Goal: Transaction & Acquisition: Purchase product/service

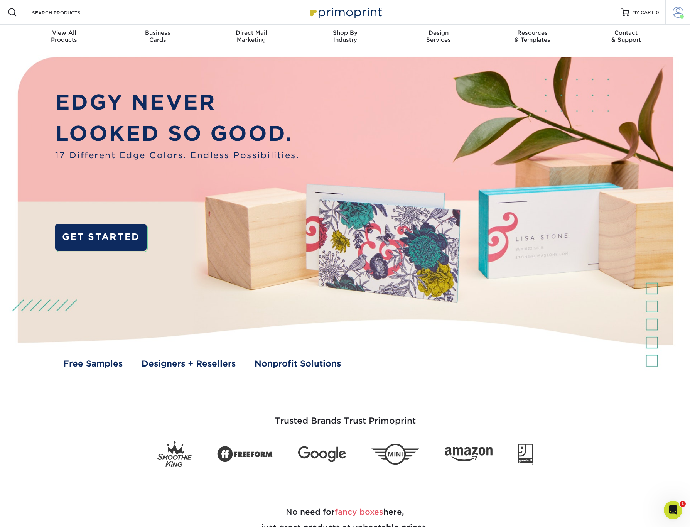
click at [678, 14] on span at bounding box center [678, 12] width 11 height 11
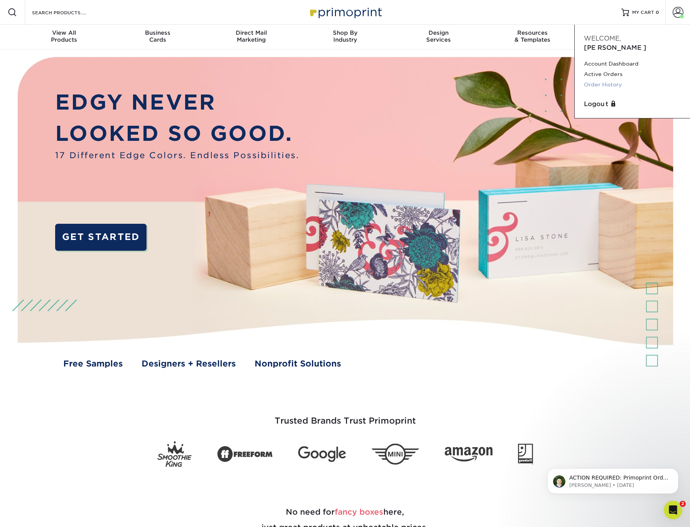
click at [599, 79] on link "Order History" at bounding box center [632, 84] width 97 height 10
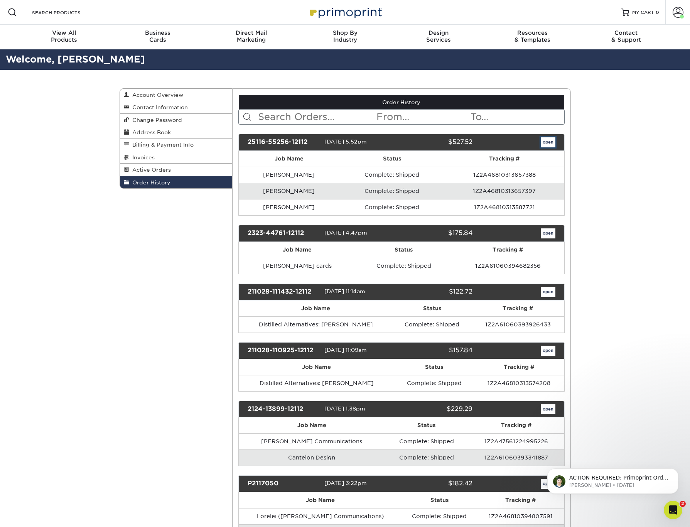
click at [545, 142] on link "open" at bounding box center [548, 142] width 15 height 10
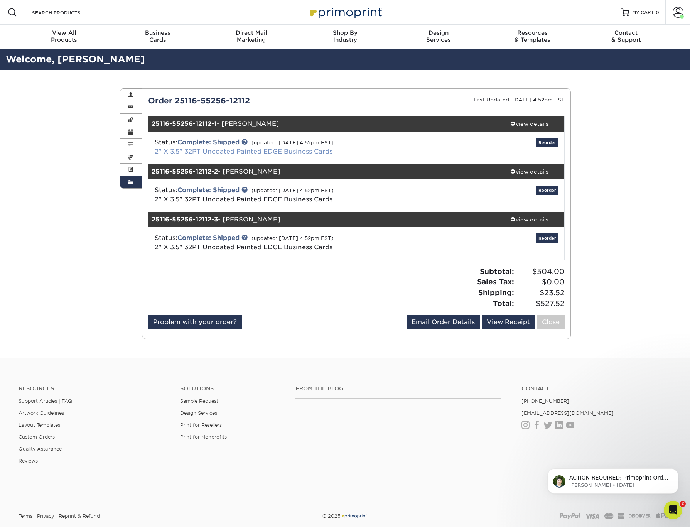
click at [235, 152] on link "2" X 3.5" 32PT Uncoated Painted EDGE Business Cards" at bounding box center [244, 151] width 178 height 7
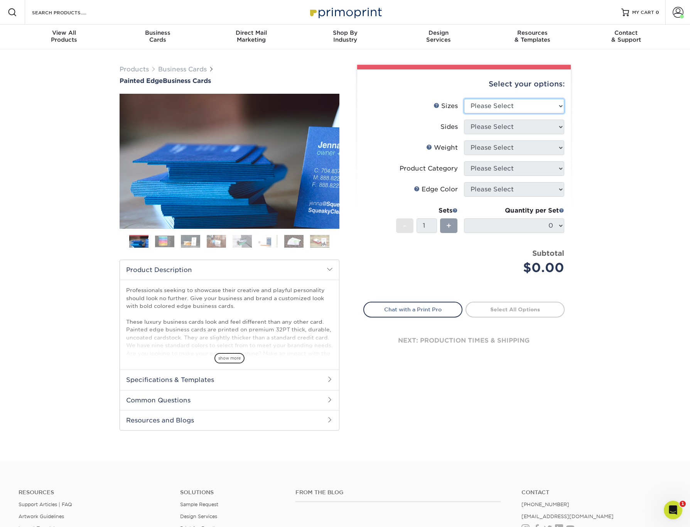
click at [527, 108] on select "Please Select 2" x 3.5" - Standard 2.125" x 3.375" - European 2.5" x 2.5" - Squ…" at bounding box center [514, 106] width 100 height 15
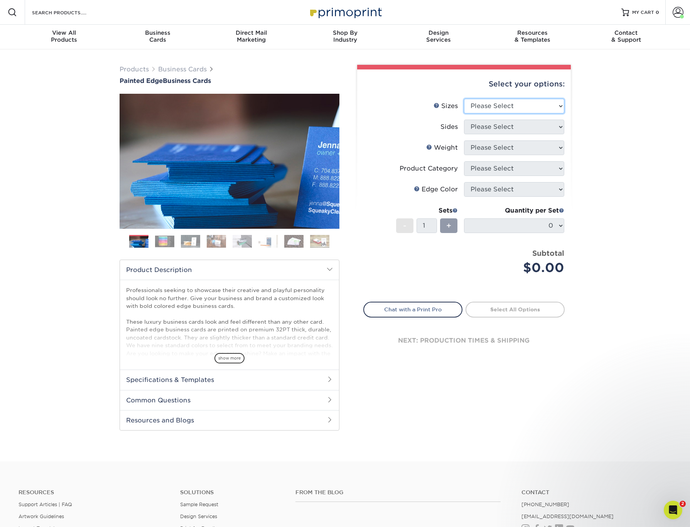
click at [503, 103] on select "Please Select 2" x 3.5" - Standard 2.125" x 3.375" - European 2.5" x 2.5" - Squ…" at bounding box center [514, 106] width 100 height 15
select select "2.00x3.50"
click at [464, 99] on select "Please Select 2" x 3.5" - Standard 2.125" x 3.375" - European 2.5" x 2.5" - Squ…" at bounding box center [514, 106] width 100 height 15
click at [494, 127] on select "Please Select Print Both Sides Print Front Only" at bounding box center [514, 127] width 100 height 15
select select "13abbda7-1d64-4f25-8bb2-c179b224825d"
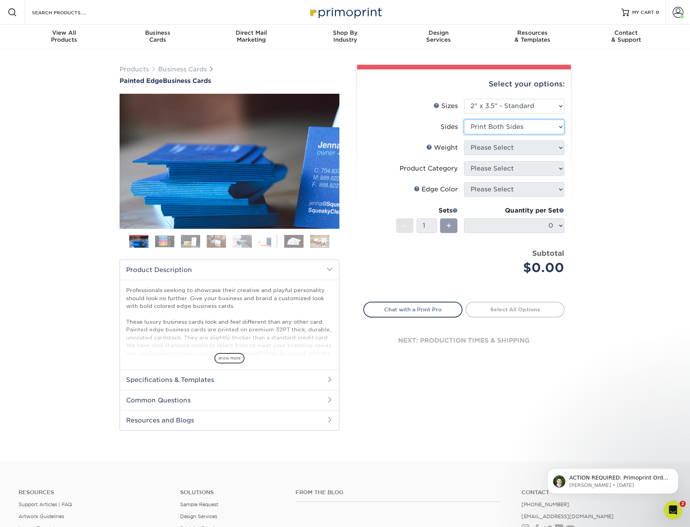
click at [464, 120] on select "Please Select Print Both Sides Print Front Only" at bounding box center [514, 127] width 100 height 15
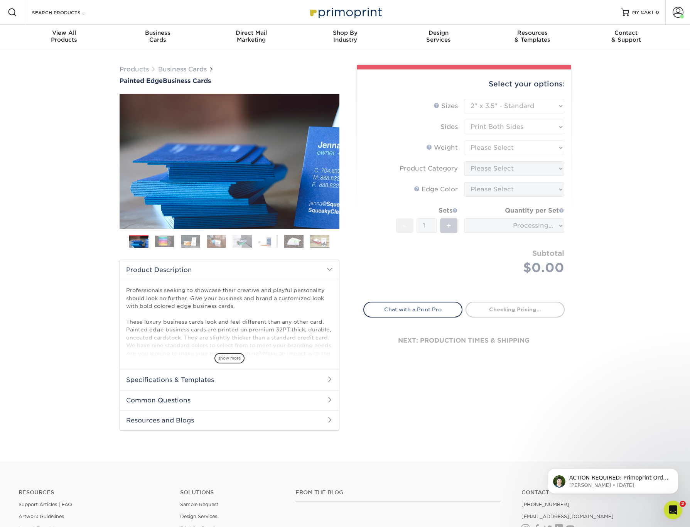
click at [486, 148] on form "Sizes Help Sizes Please Select 2" x 3.5" - Standard 2.125" x 3.375" - European …" at bounding box center [463, 196] width 201 height 194
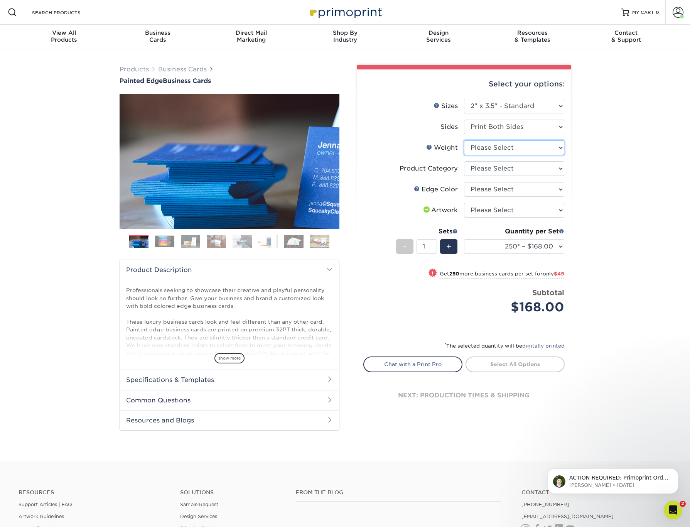
click at [544, 148] on select "Please Select 32PTUC" at bounding box center [514, 147] width 100 height 15
select select "32PTUC"
click at [464, 140] on select "Please Select 32PTUC" at bounding box center [514, 147] width 100 height 15
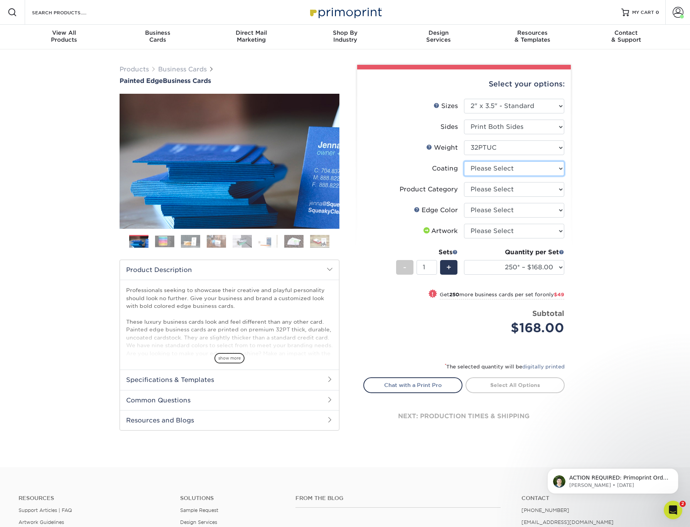
click at [499, 171] on select at bounding box center [514, 168] width 100 height 15
click at [512, 188] on select "Please Select Business Cards" at bounding box center [514, 189] width 100 height 15
select select "3b5148f1-0588-4f88-a218-97bcfdce65c1"
click at [464, 182] on select "Please Select Business Cards" at bounding box center [514, 189] width 100 height 15
click at [534, 212] on select "Please Select Charcoal Black Brown Blue Pearlescent Blue Pearlescent Gold Pearl…" at bounding box center [514, 210] width 100 height 15
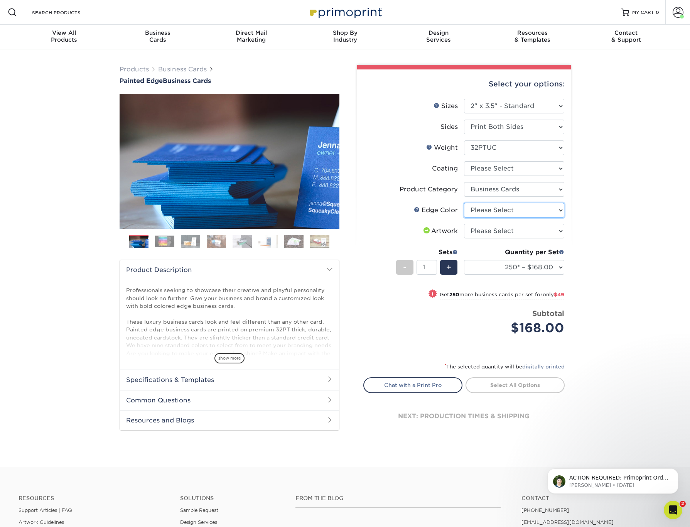
select select "8edf2e46-2dbb-4a7c-bc5c-20ba781fe219"
click at [464, 203] on select "Please Select Charcoal Black Brown Blue Pearlescent Blue Pearlescent Gold Pearl…" at bounding box center [514, 210] width 100 height 15
click at [507, 234] on select "Please Select I will upload files I need a design - $100" at bounding box center [514, 231] width 100 height 15
select select "upload"
click at [464, 224] on select "Please Select I will upload files I need a design - $100" at bounding box center [514, 231] width 100 height 15
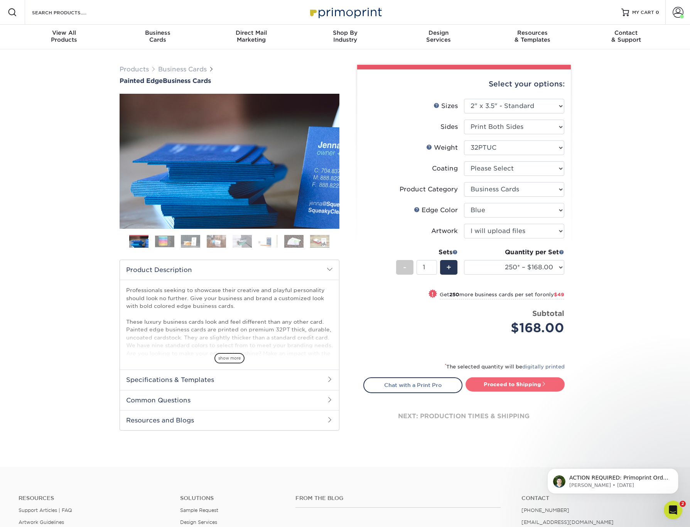
click at [498, 385] on link "Proceed to Shipping" at bounding box center [515, 384] width 99 height 14
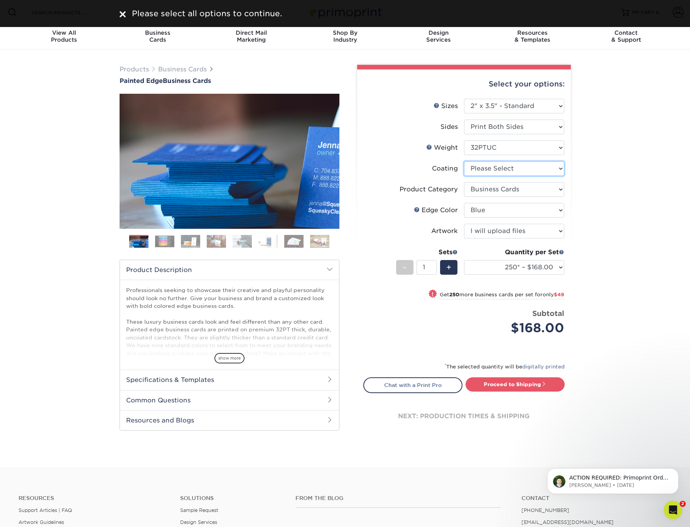
click at [492, 169] on select at bounding box center [514, 168] width 100 height 15
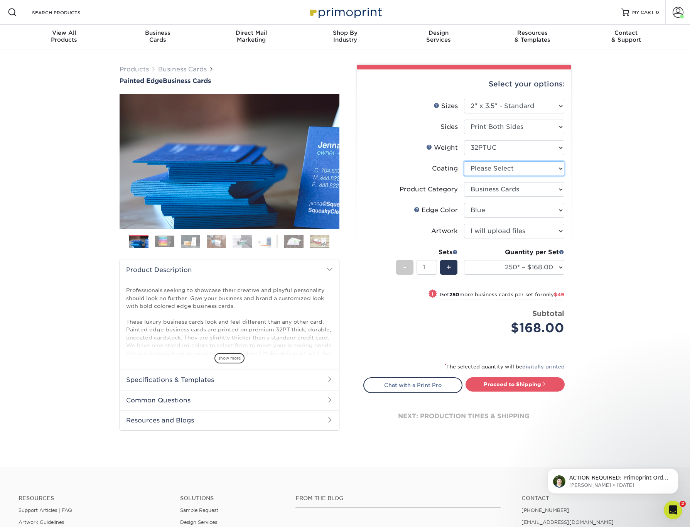
select select "3e7618de-abca-4bda-9f97-8b9129e913d8"
click at [464, 161] on select at bounding box center [514, 168] width 100 height 15
select select "-1"
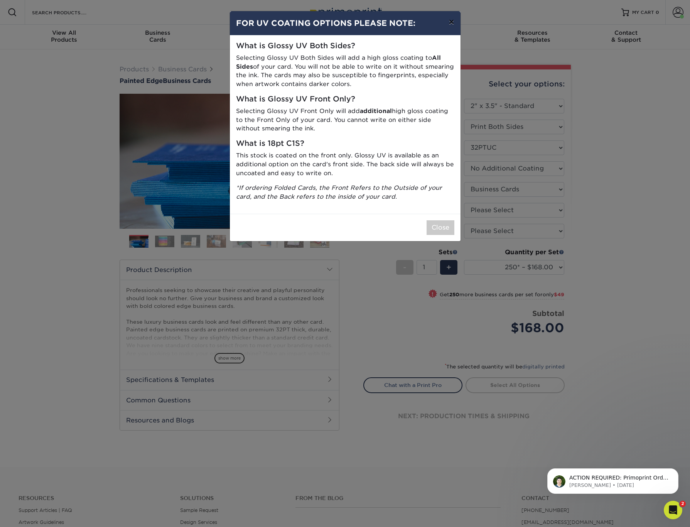
click at [451, 24] on button "×" at bounding box center [451, 22] width 18 height 22
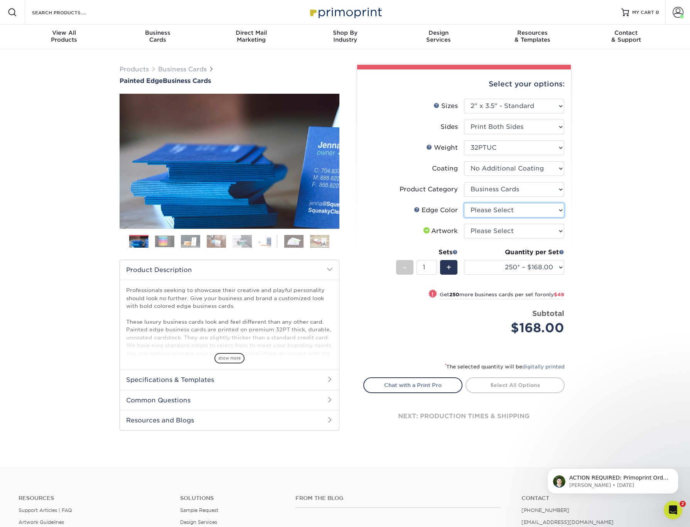
click at [496, 207] on select "Please Select Charcoal Black Brown Blue Pearlescent Blue Pearlescent Gold Pearl…" at bounding box center [514, 210] width 100 height 15
select select "8edf2e46-2dbb-4a7c-bc5c-20ba781fe219"
click at [464, 203] on select "Please Select Charcoal Black Brown Blue Pearlescent Blue Pearlescent Gold Pearl…" at bounding box center [514, 210] width 100 height 15
click at [488, 230] on select "Please Select I will upload files I need a design - $100" at bounding box center [514, 231] width 100 height 15
select select "upload"
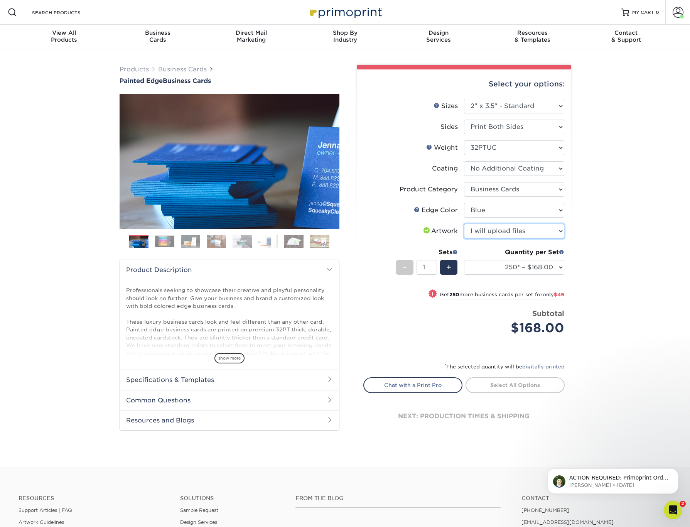
click at [464, 224] on select "Please Select I will upload files I need a design - $100" at bounding box center [514, 231] width 100 height 15
click at [500, 387] on link "Proceed to Shipping" at bounding box center [515, 384] width 99 height 14
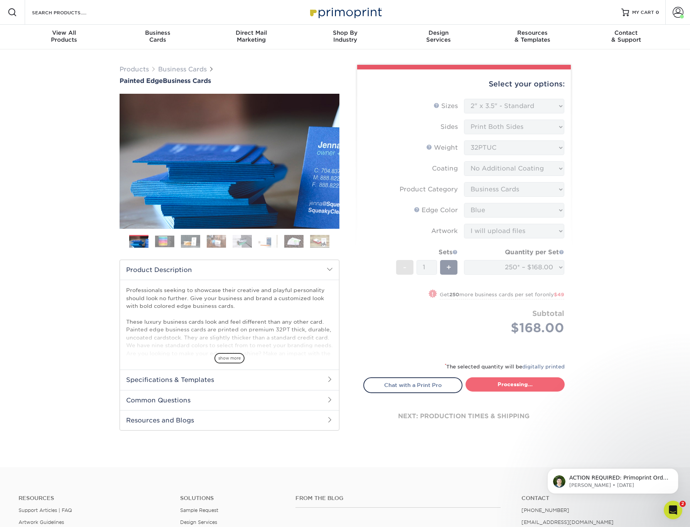
select select "b1d50ed3-fc81-464d-a1d8-d1915fbce704"
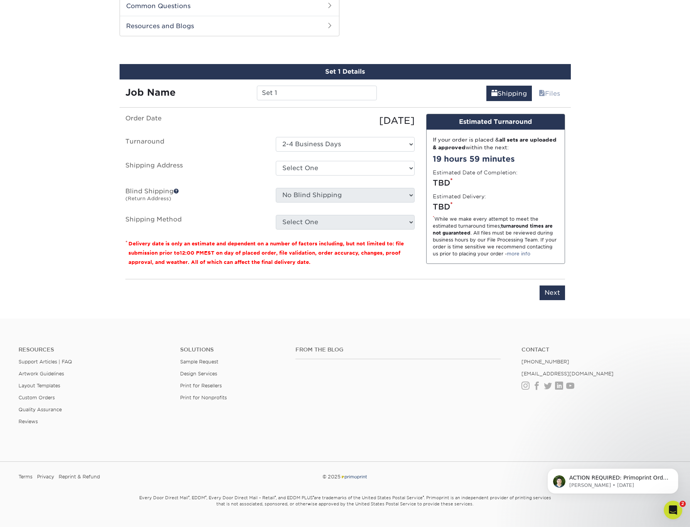
scroll to position [398, 0]
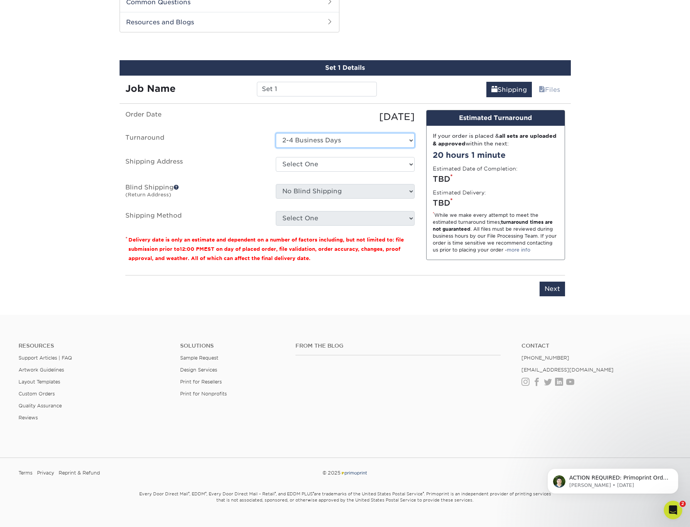
click at [289, 138] on select "Select One 2-4 Business Days" at bounding box center [345, 140] width 139 height 15
click at [297, 165] on select "Select One Bill Belair Center for Study of Liberty Hogenson Communications Busi…" at bounding box center [345, 164] width 139 height 15
select select "newaddress"
click at [276, 157] on select "Select One Bill Belair Center for Study of Liberty Hogenson Communications Busi…" at bounding box center [345, 164] width 139 height 15
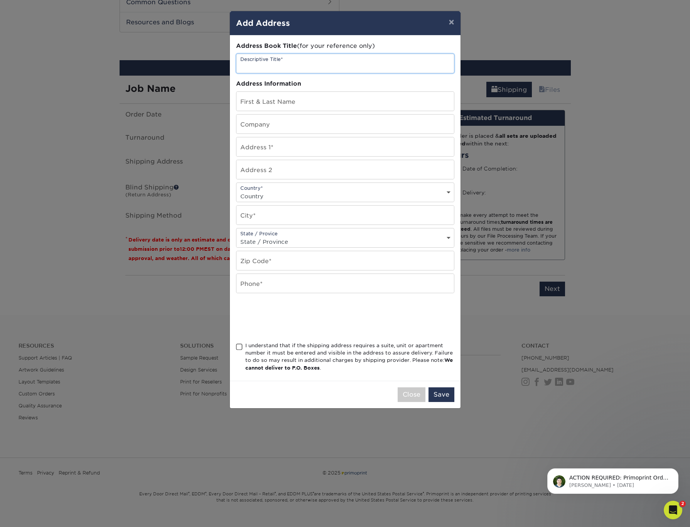
click at [291, 62] on input "text" at bounding box center [345, 63] width 218 height 19
type input "[PERSON_NAME]"
click at [270, 103] on input "text" at bounding box center [345, 101] width 218 height 19
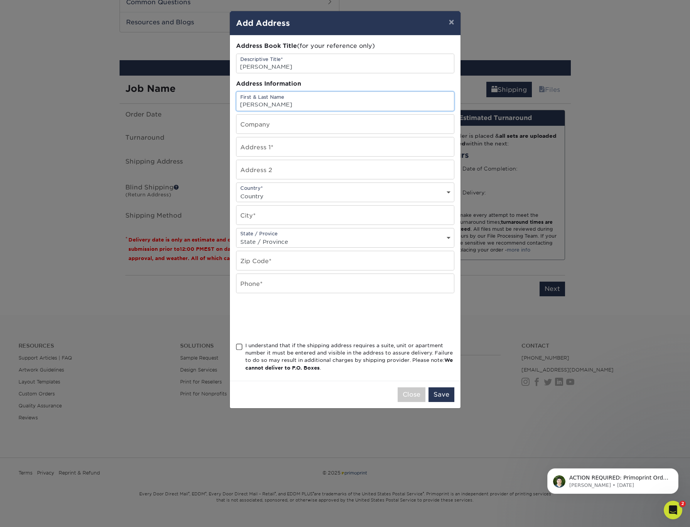
type input "[PERSON_NAME]"
click at [255, 128] on input "text" at bounding box center [345, 124] width 218 height 19
type input "7Two"
click at [278, 150] on input "text" at bounding box center [345, 146] width 218 height 19
click at [251, 149] on input "text" at bounding box center [345, 146] width 218 height 19
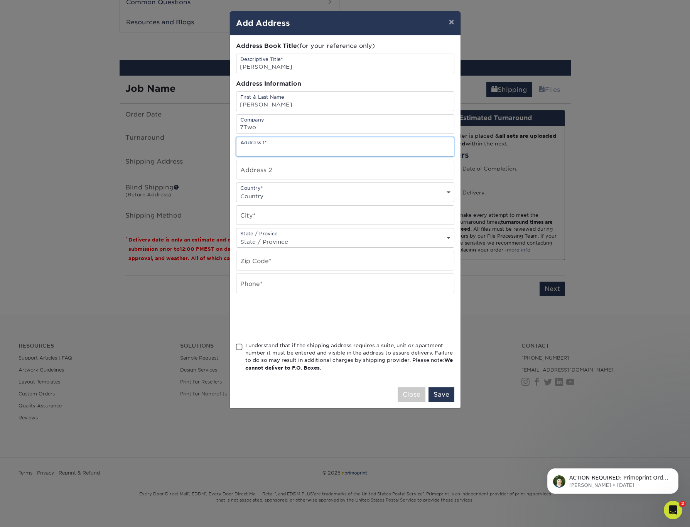
paste input "808 Redondo CT"
type input "808 Redondo CT"
click at [250, 261] on input "text" at bounding box center [345, 260] width 218 height 19
paste input "92109"
type input "92109"
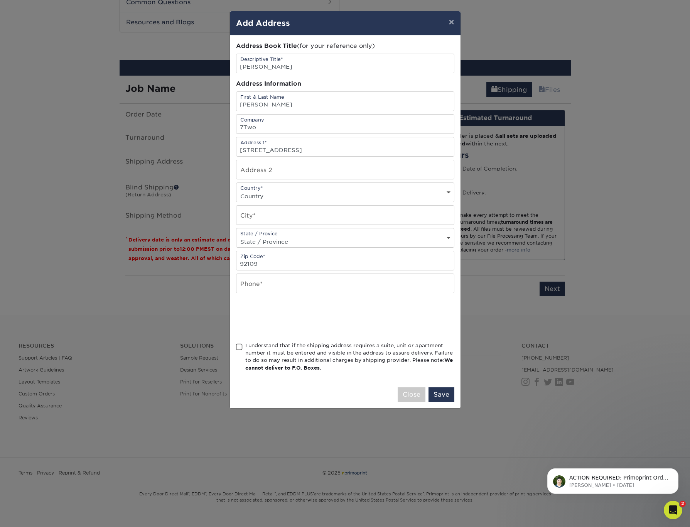
click at [253, 242] on select "State / Province Alabama Alaska Arizona Arkansas California Colorado Connecticu…" at bounding box center [345, 241] width 218 height 11
select select "CA"
click at [236, 236] on select "State / Province Alabama Alaska Arizona Arkansas California Colorado Connecticu…" at bounding box center [345, 241] width 218 height 11
click at [252, 214] on input "text" at bounding box center [345, 215] width 218 height 19
type input "San Diego"
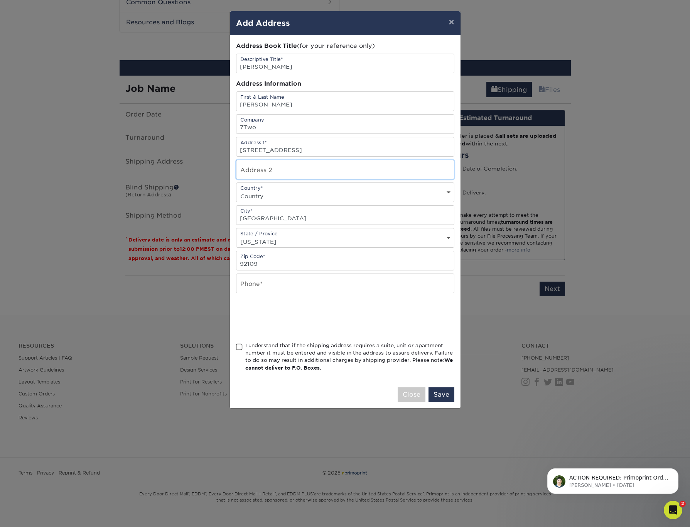
click at [272, 169] on input "text" at bounding box center [345, 169] width 218 height 19
click at [253, 289] on input "text" at bounding box center [345, 283] width 218 height 19
click at [262, 285] on input "text" at bounding box center [345, 283] width 218 height 19
paste input "720.256.8150"
type input "720.256.8150"
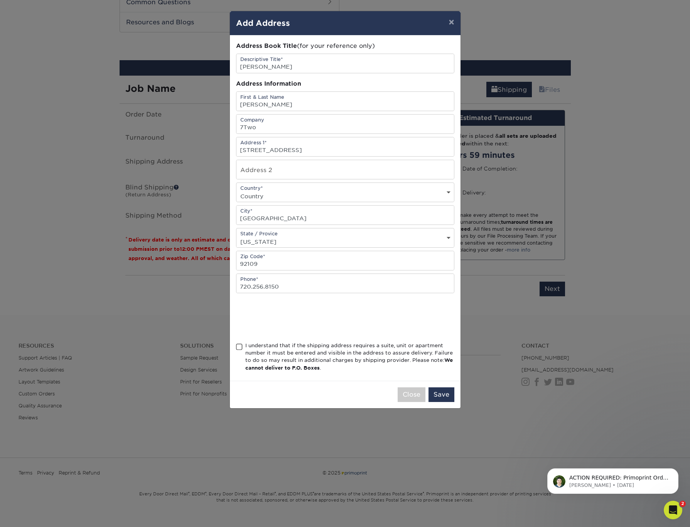
click at [240, 347] on span at bounding box center [239, 346] width 7 height 7
click at [0, 0] on input "I understand that if the shipping address requires a suite, unit or apartment n…" at bounding box center [0, 0] width 0 height 0
click at [440, 397] on button "Save" at bounding box center [442, 394] width 26 height 15
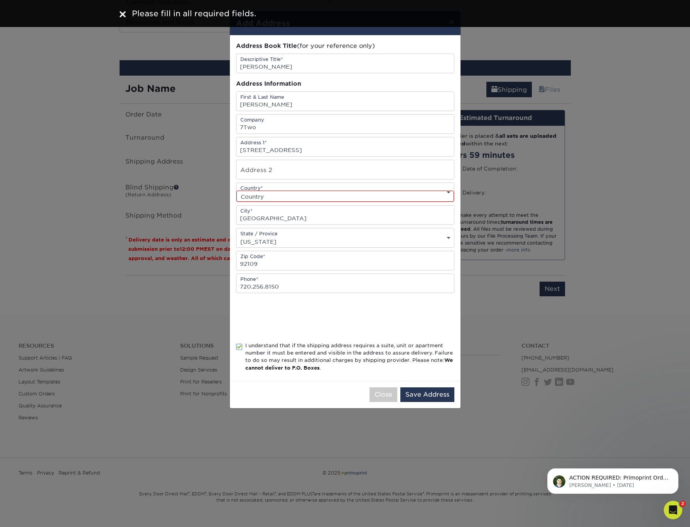
click at [337, 197] on select "Country United States Canada ----------------------------- Afghanistan Albania …" at bounding box center [345, 196] width 218 height 11
select select "US"
click at [236, 191] on select "Country United States Canada ----------------------------- Afghanistan Albania …" at bounding box center [345, 196] width 218 height 11
click at [432, 397] on button "Save Address" at bounding box center [427, 394] width 54 height 15
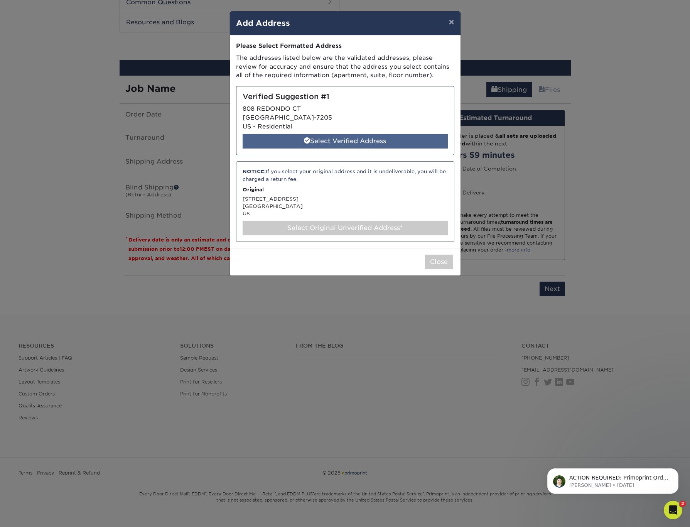
click at [356, 139] on div "Select Verified Address" at bounding box center [345, 141] width 205 height 15
select select "286632"
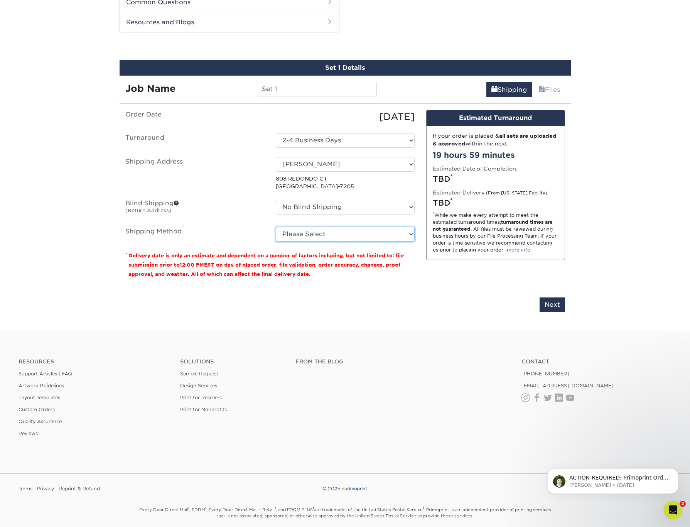
click at [307, 236] on select "Please Select Ground Shipping (+$7.84) 3 Day Shipping Service (+$20.06) 2 Day A…" at bounding box center [345, 234] width 139 height 15
click at [276, 227] on select "Please Select Ground Shipping (+$7.84) 3 Day Shipping Service (+$20.06) 2 Day A…" at bounding box center [345, 234] width 139 height 15
click at [365, 231] on select "Please Select Ground Shipping (+$7.84) 3 Day Shipping Service (+$20.06) 2 Day A…" at bounding box center [345, 234] width 139 height 15
click at [276, 227] on select "Please Select Ground Shipping (+$7.84) 3 Day Shipping Service (+$20.06) 2 Day A…" at bounding box center [345, 234] width 139 height 15
click at [386, 234] on select "Please Select Ground Shipping (+$7.84) 3 Day Shipping Service (+$20.06) 2 Day A…" at bounding box center [345, 234] width 139 height 15
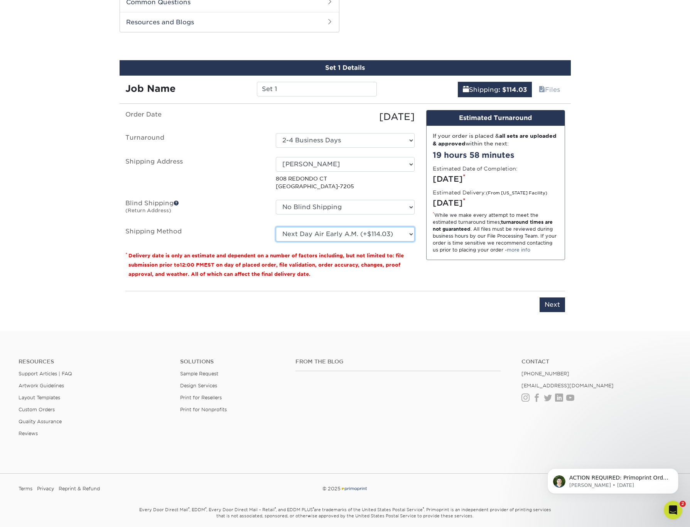
select select "01"
click at [276, 227] on select "Please Select Ground Shipping (+$7.84) 3 Day Shipping Service (+$20.06) 2 Day A…" at bounding box center [345, 234] width 139 height 15
click at [316, 135] on select "Select One 2-4 Business Days" at bounding box center [345, 140] width 139 height 15
click at [276, 86] on input "Set 1" at bounding box center [317, 89] width 120 height 15
type input "[PERSON_NAME]"
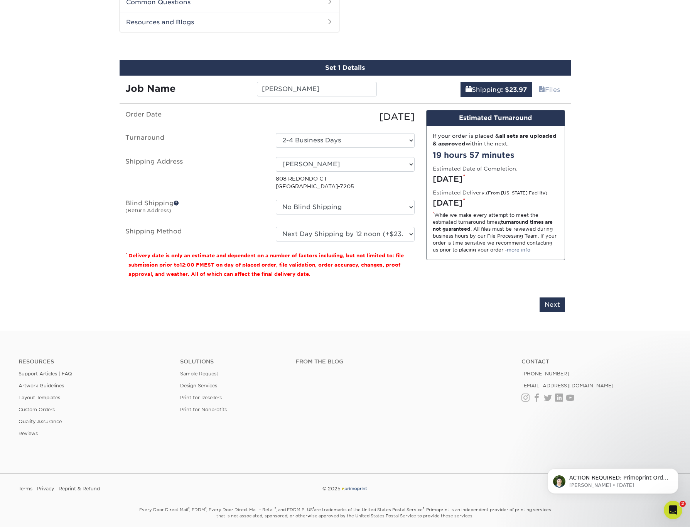
click at [572, 268] on div "Set 1 Details Job Name Cole Shipping : $23.97 Files You've choosen mailing serv…" at bounding box center [345, 190] width 463 height 261
click at [555, 303] on input "Next" at bounding box center [552, 304] width 25 height 15
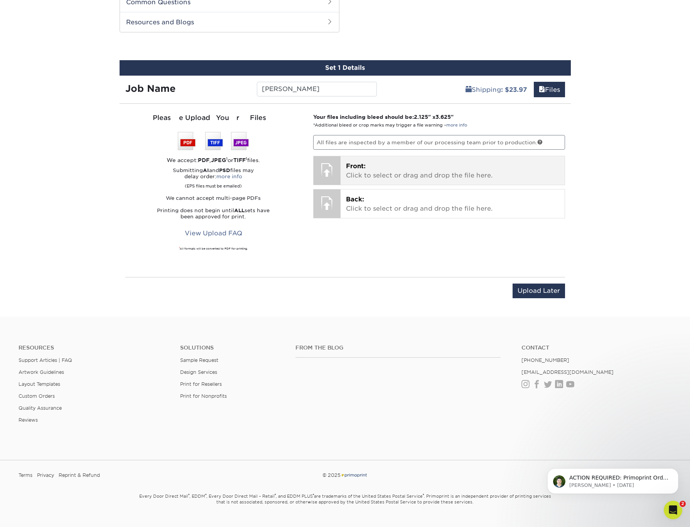
click at [331, 176] on div at bounding box center [327, 169] width 27 height 27
click at [357, 164] on span "Front:" at bounding box center [356, 165] width 20 height 7
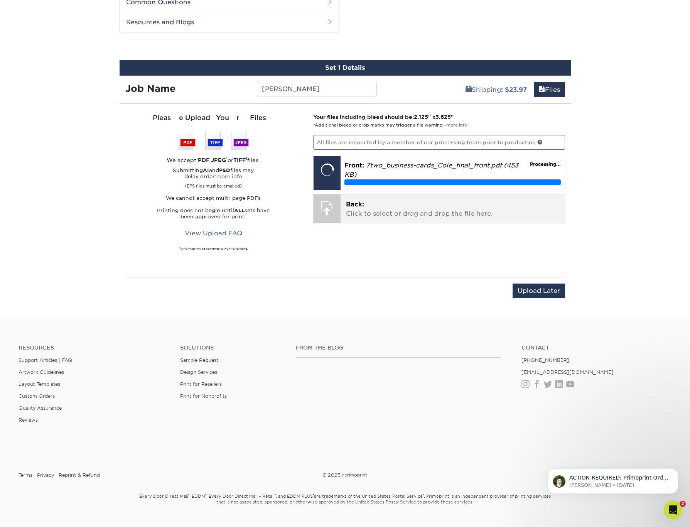
click at [323, 205] on div at bounding box center [327, 207] width 27 height 27
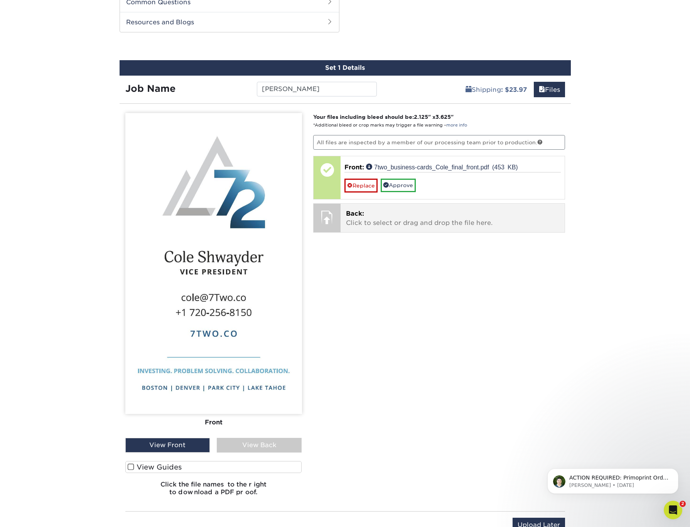
click at [331, 214] on div at bounding box center [327, 217] width 27 height 27
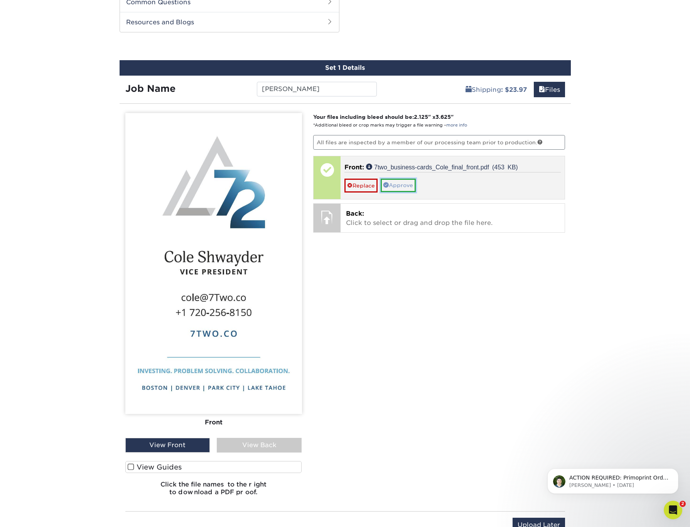
click at [393, 183] on link "Approve" at bounding box center [398, 185] width 35 height 13
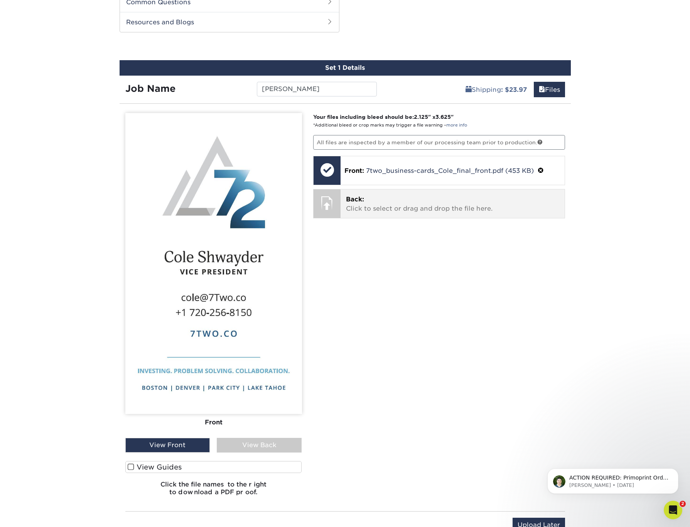
click at [349, 201] on span "Back:" at bounding box center [355, 199] width 18 height 7
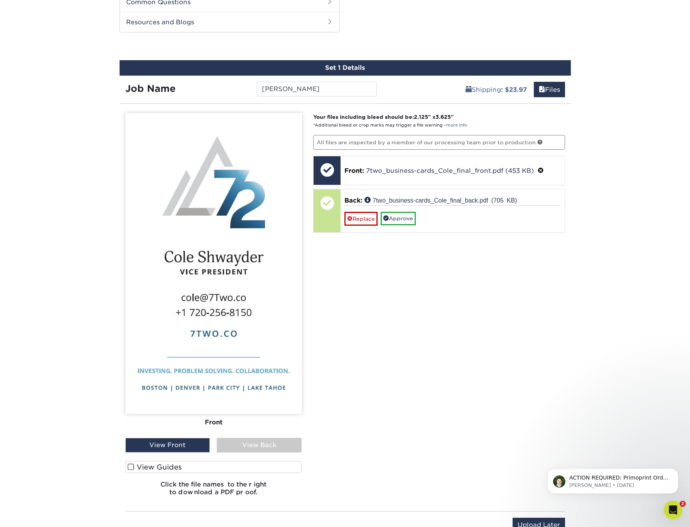
click at [258, 445] on div "View Back" at bounding box center [259, 445] width 85 height 15
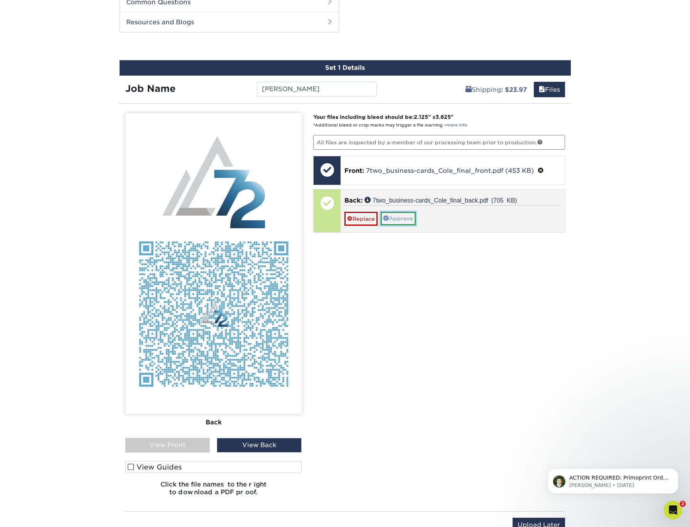
click at [398, 219] on link "Approve" at bounding box center [398, 218] width 35 height 13
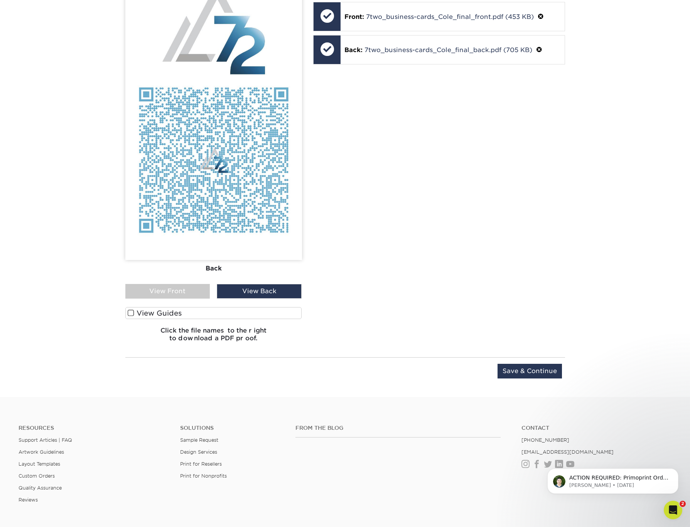
scroll to position [552, 0]
click at [131, 314] on span at bounding box center [131, 312] width 7 height 7
click at [0, 0] on input "View Guides" at bounding box center [0, 0] width 0 height 0
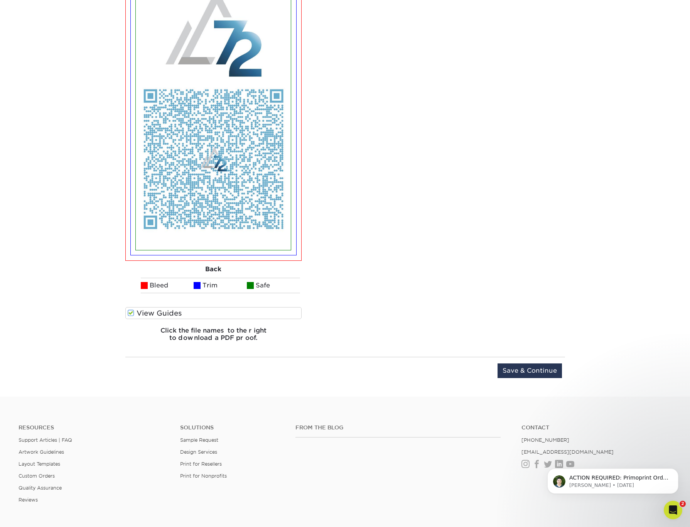
click at [131, 314] on span at bounding box center [131, 312] width 7 height 7
click at [0, 0] on input "View Guides" at bounding box center [0, 0] width 0 height 0
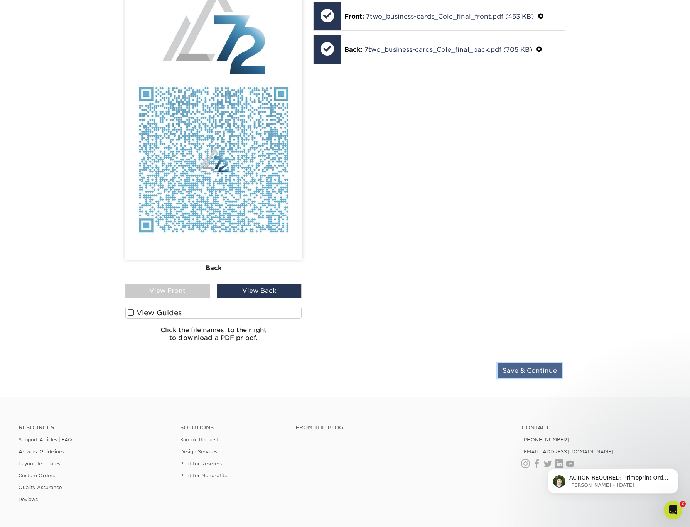
click at [537, 370] on input "Save & Continue" at bounding box center [530, 370] width 64 height 15
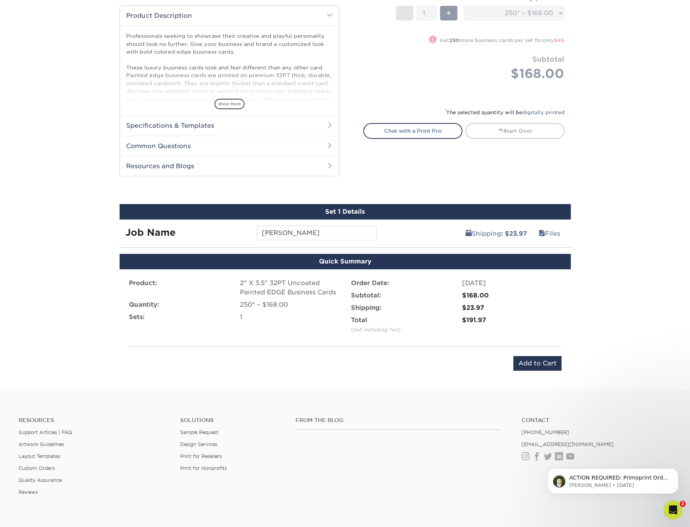
scroll to position [342, 0]
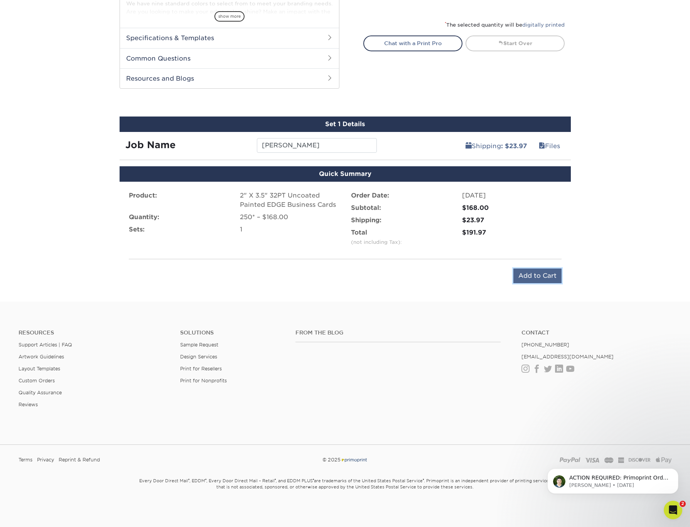
click at [531, 277] on input "Add to Cart" at bounding box center [537, 275] width 48 height 15
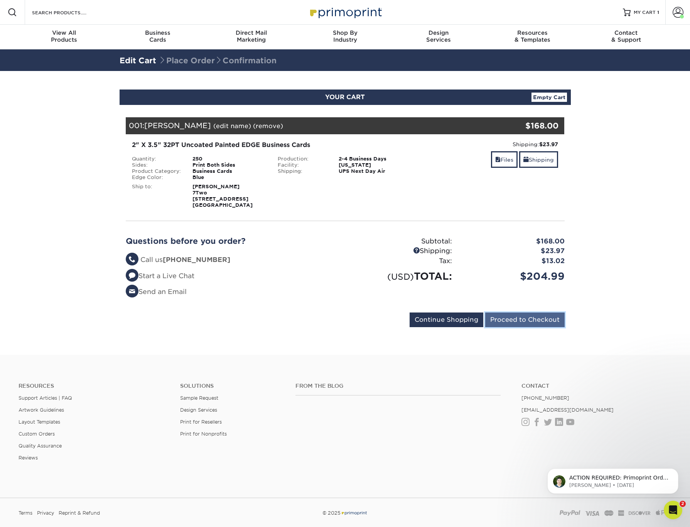
click at [519, 323] on input "Proceed to Checkout" at bounding box center [524, 319] width 79 height 15
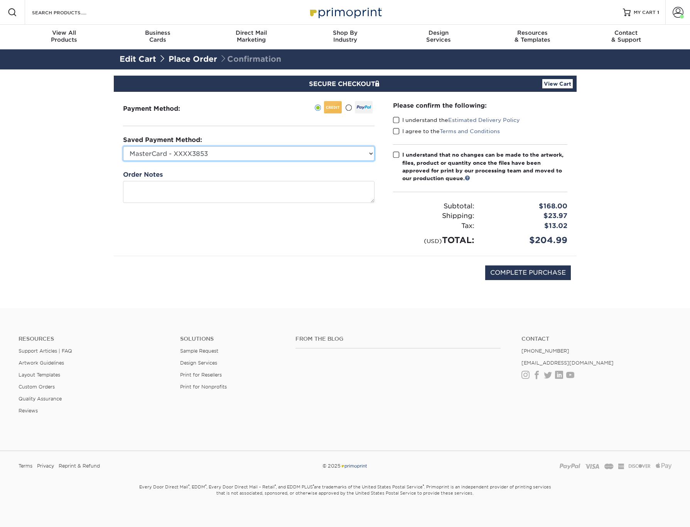
click at [169, 159] on select "MasterCard - XXXX3853 New Credit Card" at bounding box center [249, 153] width 252 height 15
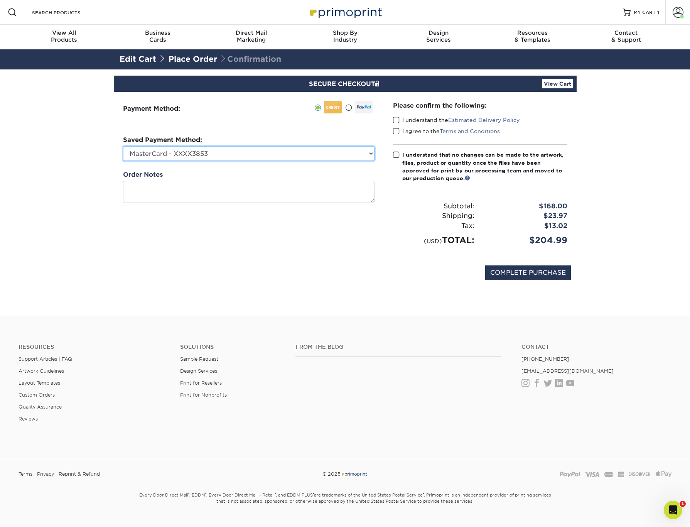
select select
click at [123, 146] on select "MasterCard - XXXX3853 New Credit Card" at bounding box center [249, 153] width 252 height 15
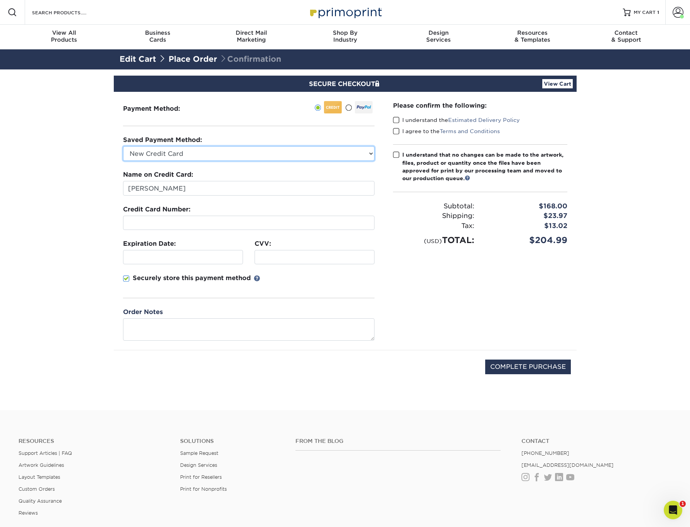
click at [179, 154] on select "MasterCard - XXXX3853 New Credit Card" at bounding box center [249, 153] width 252 height 15
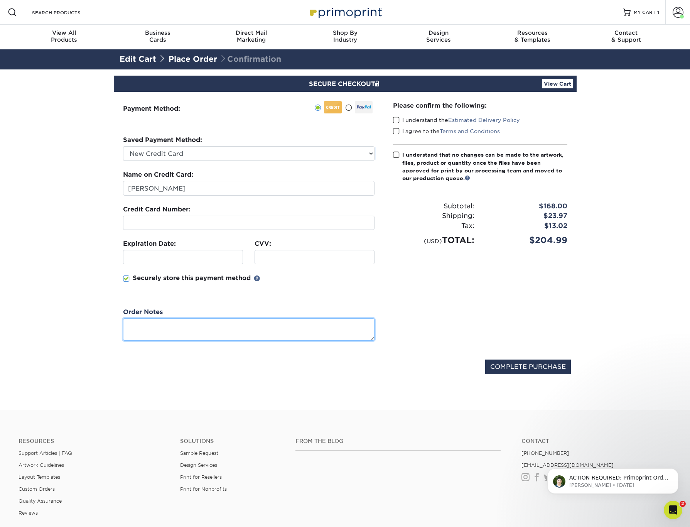
click at [145, 330] on textarea at bounding box center [249, 329] width 252 height 22
type textarea "The client is hoping for delivery by October 8 for a conference."
click at [395, 120] on span at bounding box center [396, 120] width 7 height 7
click at [0, 0] on input "I understand the Estimated Delivery Policy" at bounding box center [0, 0] width 0 height 0
click at [396, 130] on span at bounding box center [396, 131] width 7 height 7
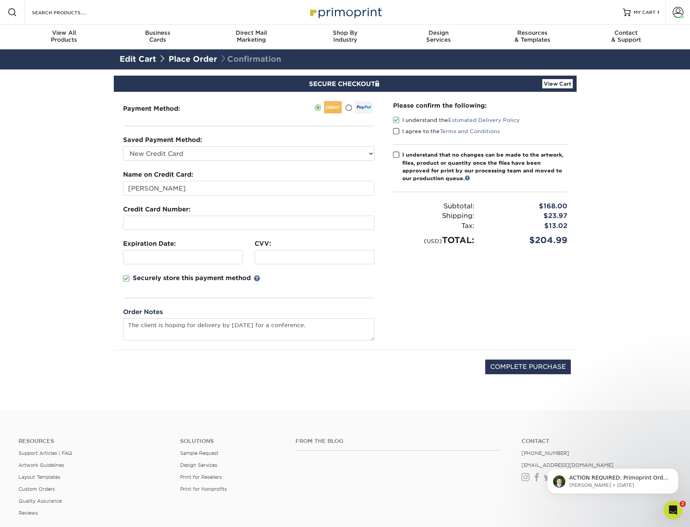
click at [0, 0] on input "I agree to the Terms and Conditions" at bounding box center [0, 0] width 0 height 0
click at [396, 155] on span at bounding box center [396, 154] width 7 height 7
click at [0, 0] on input "I understand that no changes can be made to the artwork, files, product or quan…" at bounding box center [0, 0] width 0 height 0
click at [517, 367] on input "COMPLETE PURCHASE" at bounding box center [528, 367] width 86 height 15
type input "PROCESSING, PLEASE WAIT..."
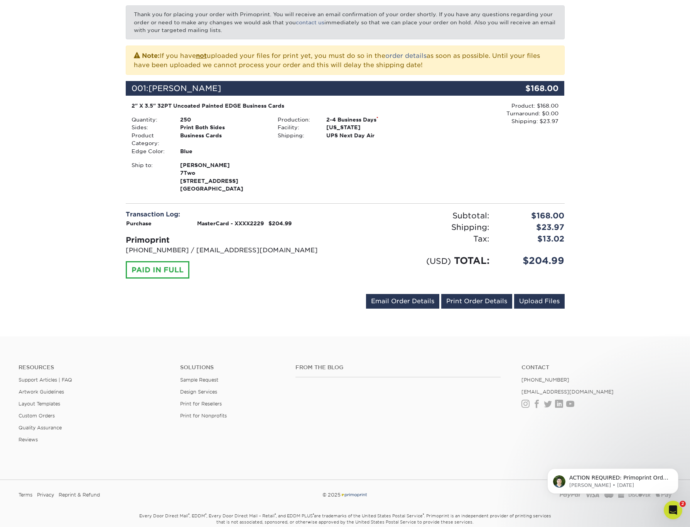
scroll to position [134, 0]
